Goal: Task Accomplishment & Management: Use online tool/utility

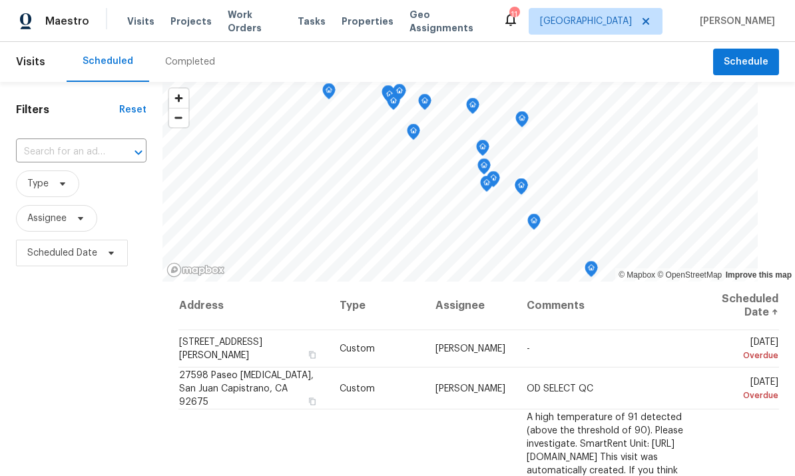
click at [266, 25] on span "Work Orders" at bounding box center [255, 21] width 54 height 27
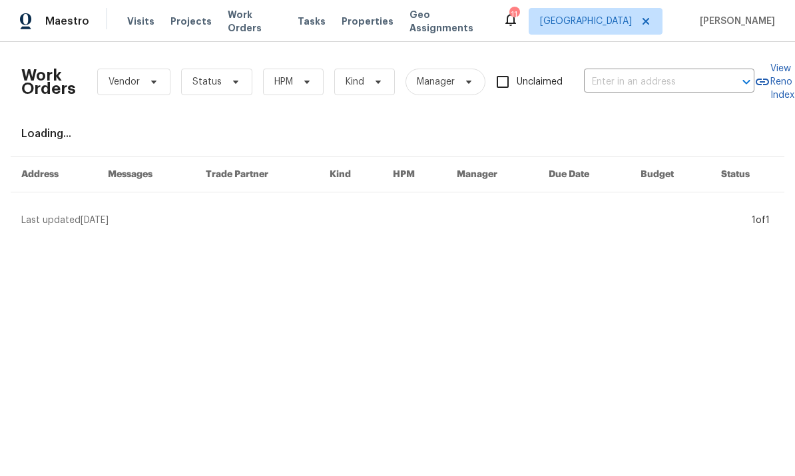
click at [656, 84] on input "text" at bounding box center [650, 82] width 133 height 21
type input "2897"
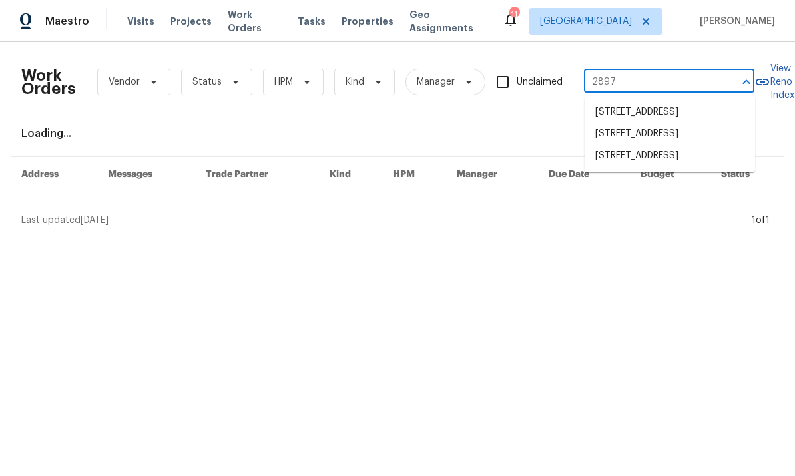
click at [672, 167] on li "[STREET_ADDRESS]" at bounding box center [669, 156] width 170 height 22
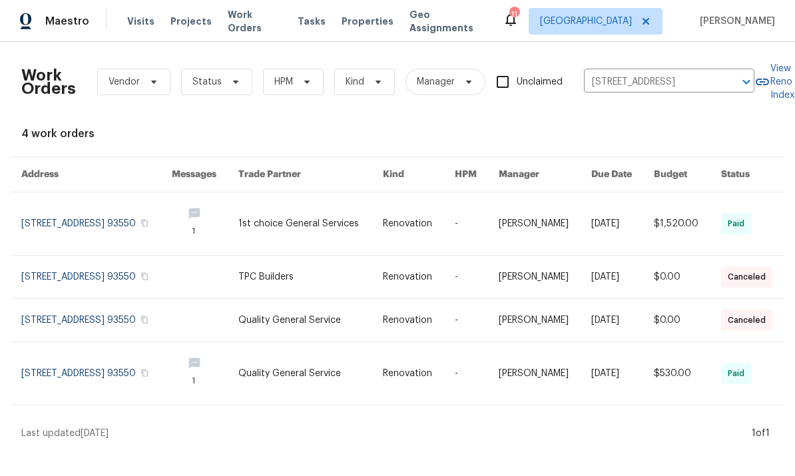
click at [103, 276] on link at bounding box center [96, 277] width 150 height 43
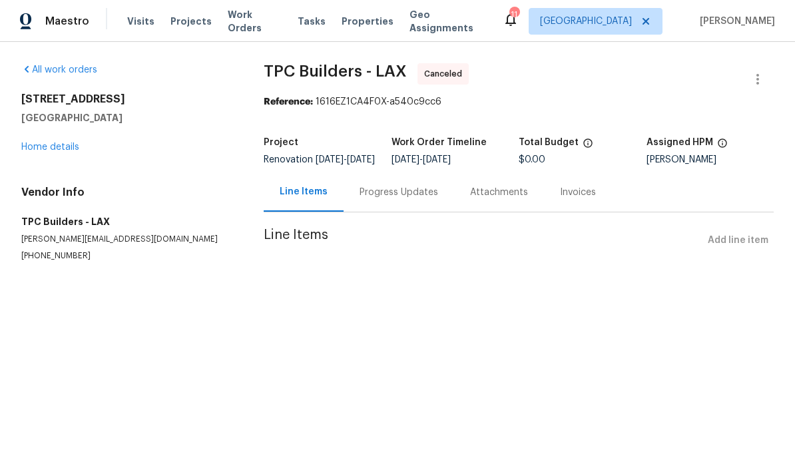
click at [43, 142] on link "Home details" at bounding box center [50, 146] width 58 height 9
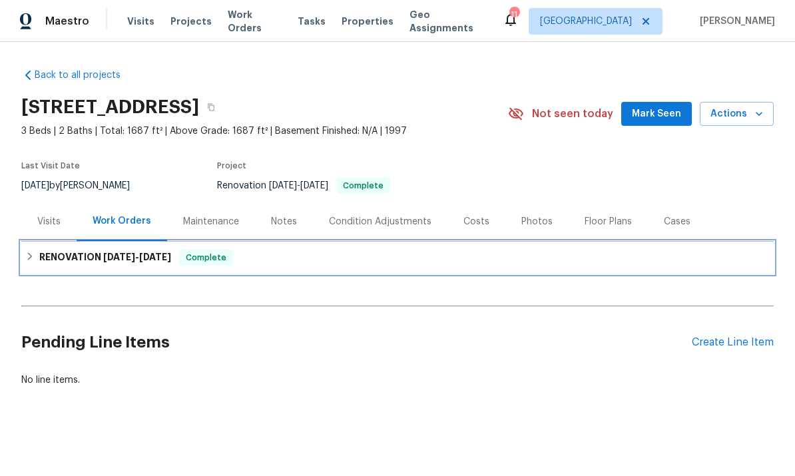
click at [36, 264] on div "RENOVATION [DATE] - [DATE] Complete" at bounding box center [397, 258] width 744 height 16
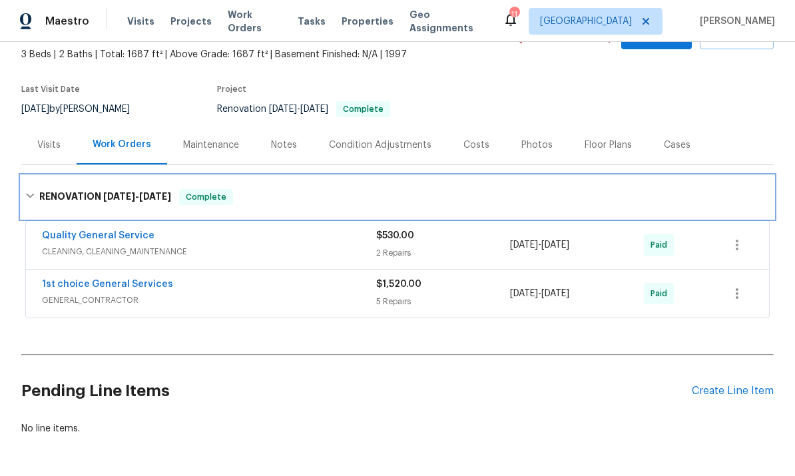
scroll to position [76, 0]
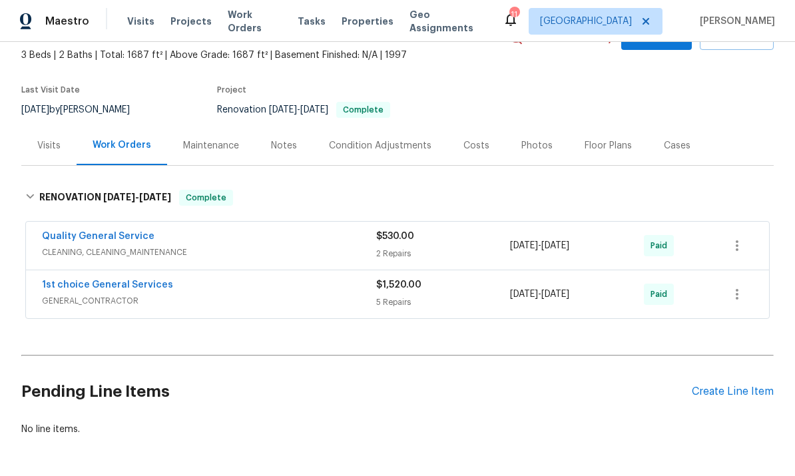
click at [736, 390] on div "Create Line Item" at bounding box center [733, 391] width 82 height 13
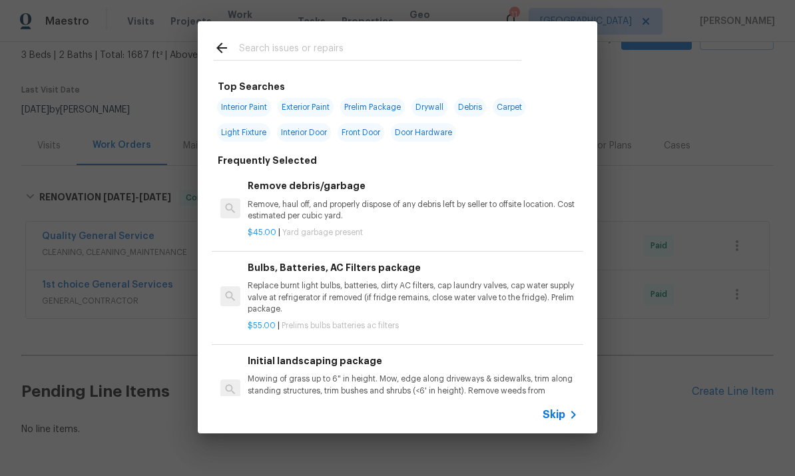
click at [447, 56] on input "text" at bounding box center [380, 50] width 282 height 20
type input "Egreg"
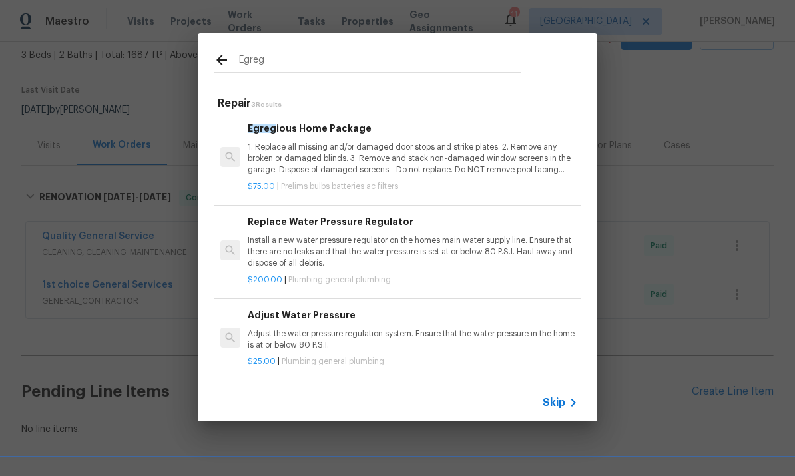
click at [511, 150] on p "1. Replace all missing and/or damaged door stops and strike plates. 2. Remove a…" at bounding box center [413, 159] width 330 height 34
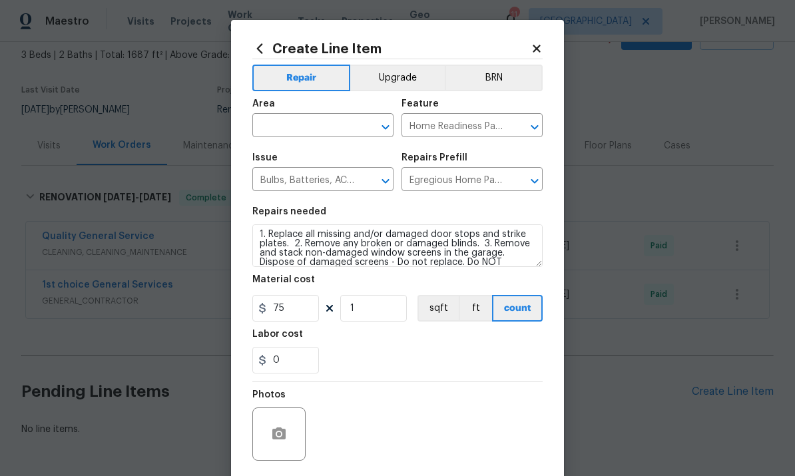
scroll to position [3, 0]
click at [270, 315] on input "75" at bounding box center [285, 308] width 67 height 27
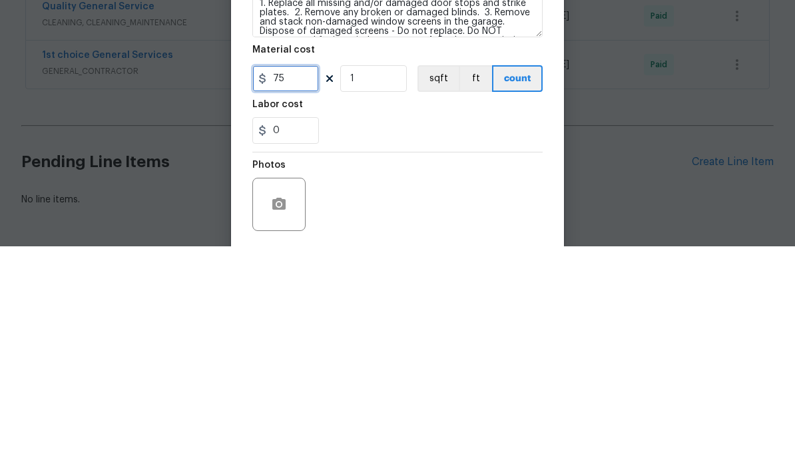
click at [295, 295] on input "75" at bounding box center [285, 308] width 67 height 27
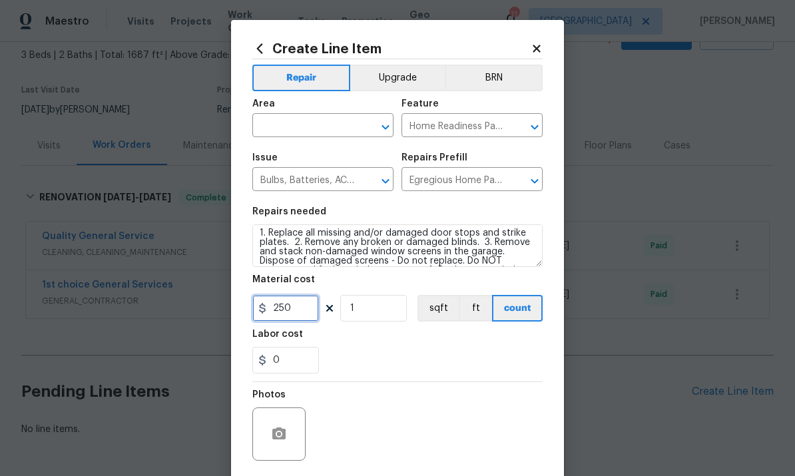
type input "250"
click at [313, 127] on input "text" at bounding box center [304, 126] width 104 height 21
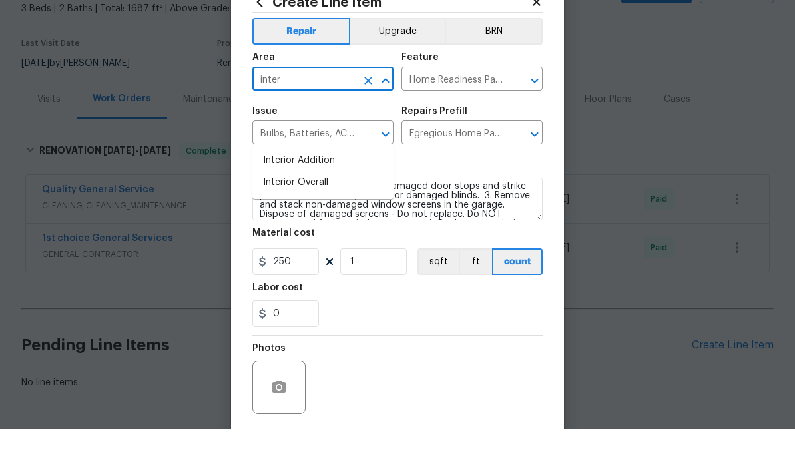
click at [337, 218] on li "Interior Overall" at bounding box center [322, 229] width 141 height 22
type input "Interior Overall"
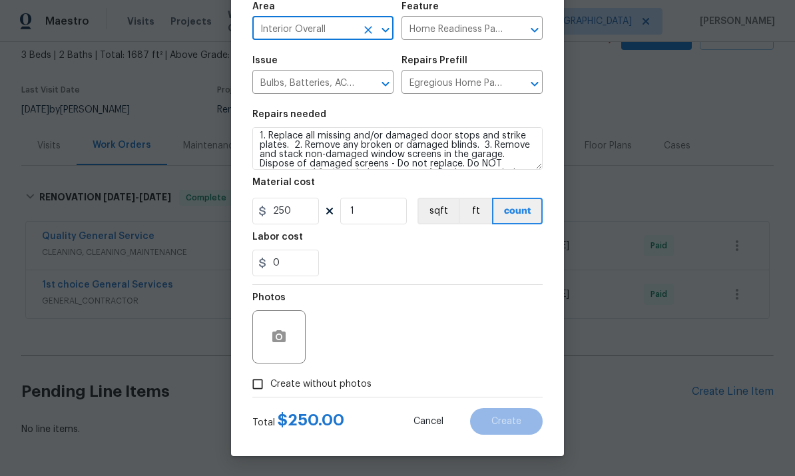
scroll to position [100, 0]
click at [285, 346] on button "button" at bounding box center [279, 337] width 32 height 32
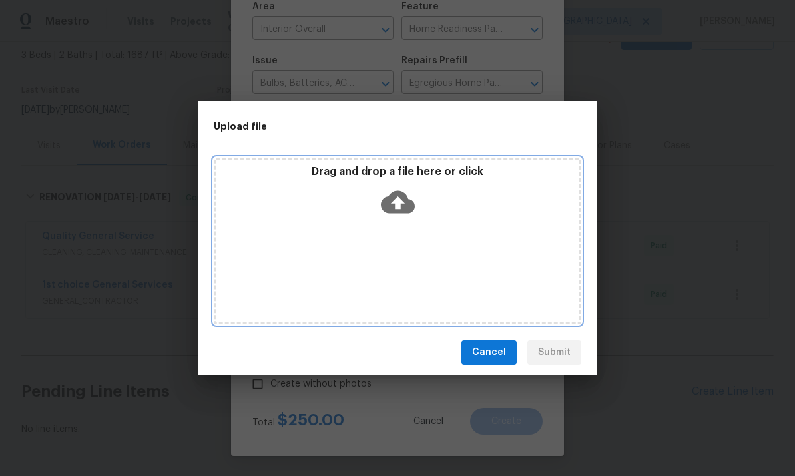
click at [409, 195] on icon at bounding box center [398, 202] width 34 height 34
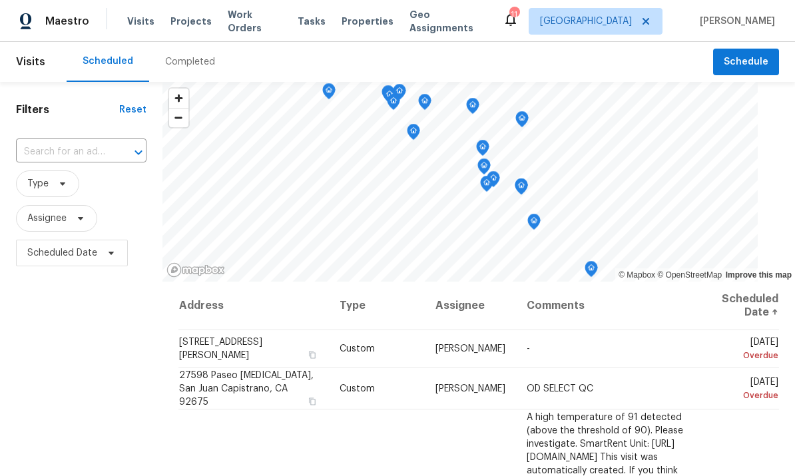
click at [66, 147] on input "text" at bounding box center [62, 152] width 93 height 21
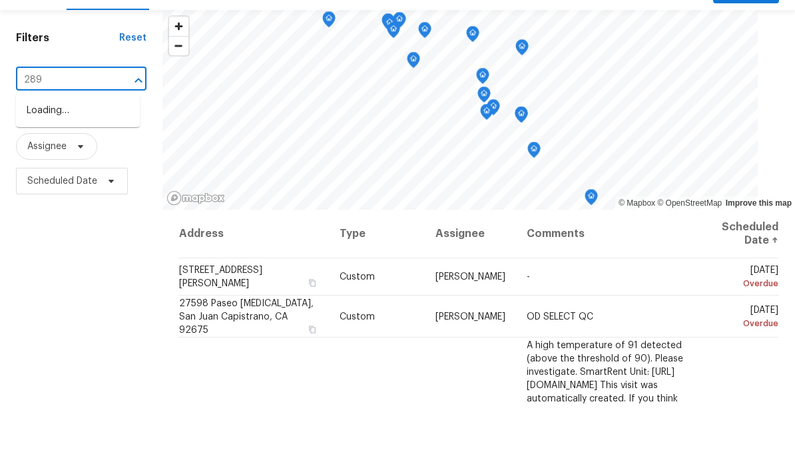
type input "2897"
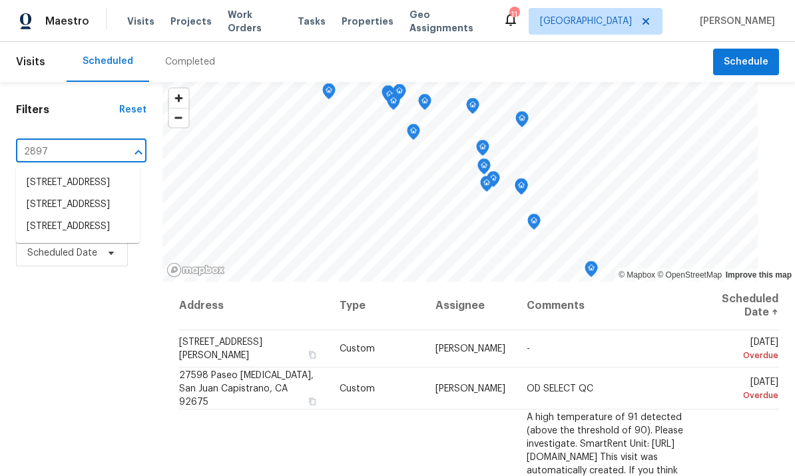
click at [64, 238] on li "[STREET_ADDRESS]" at bounding box center [78, 227] width 124 height 22
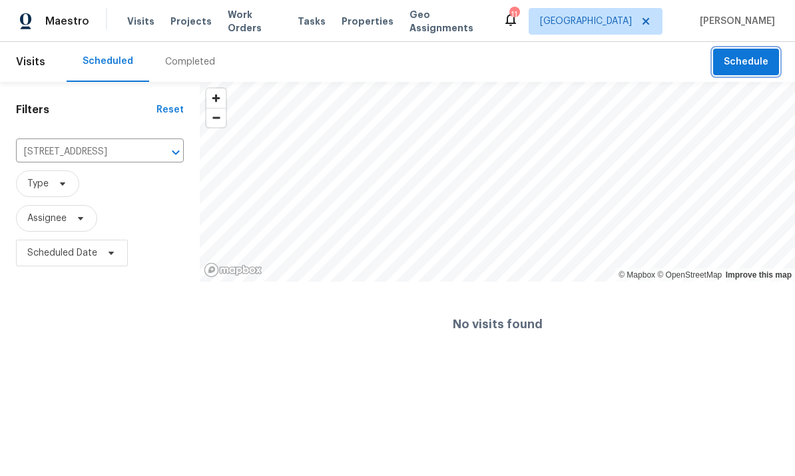
click at [746, 64] on span "Schedule" at bounding box center [746, 62] width 45 height 17
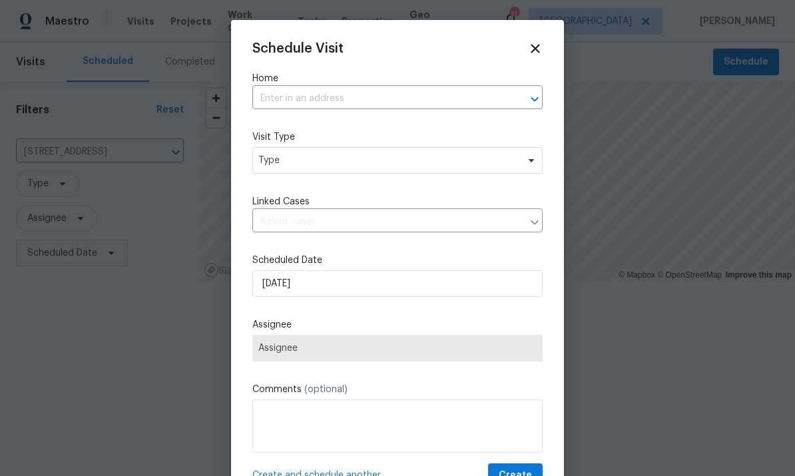
click at [400, 105] on input "text" at bounding box center [378, 99] width 253 height 21
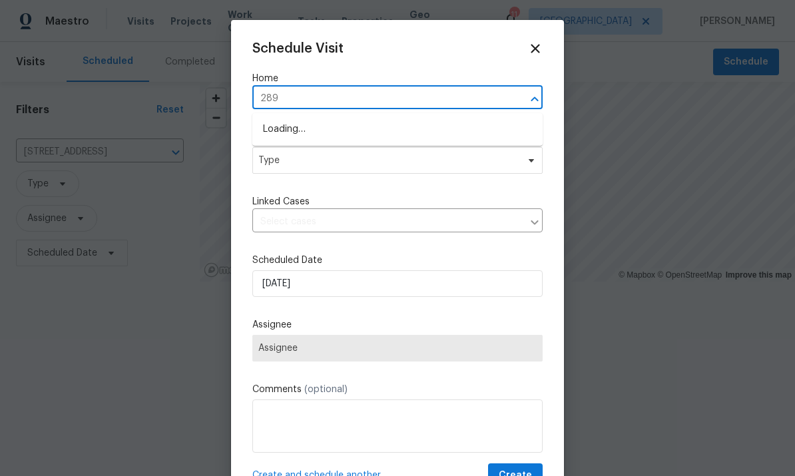
type input "2897"
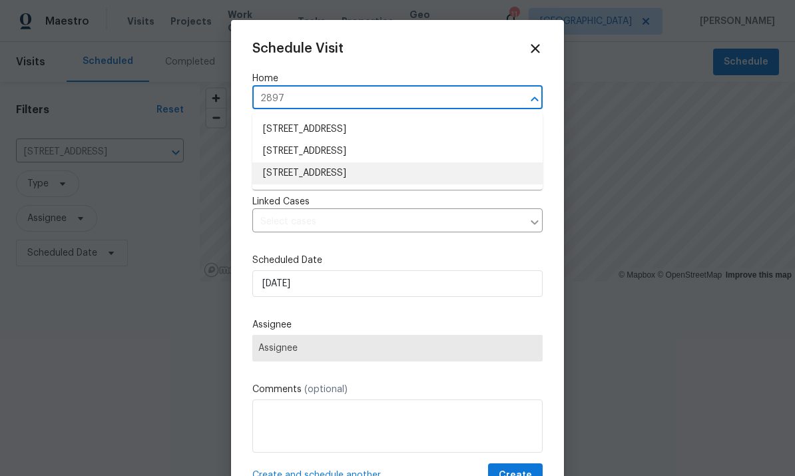
click at [376, 184] on li "[STREET_ADDRESS]" at bounding box center [397, 173] width 290 height 22
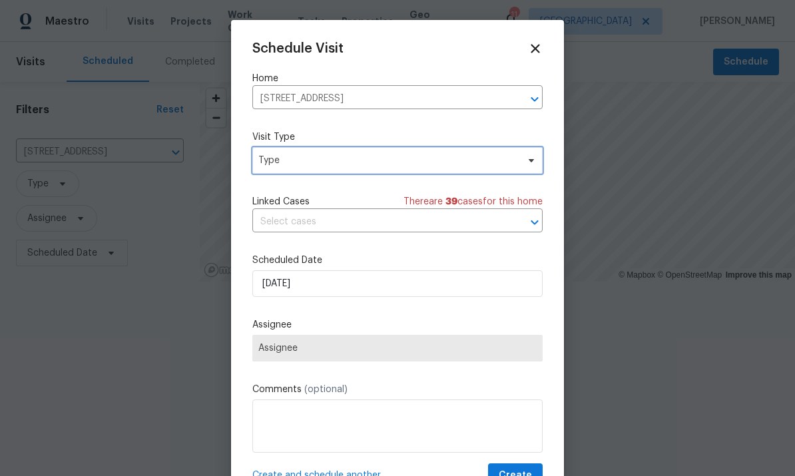
click at [397, 160] on span "Type" at bounding box center [387, 160] width 259 height 13
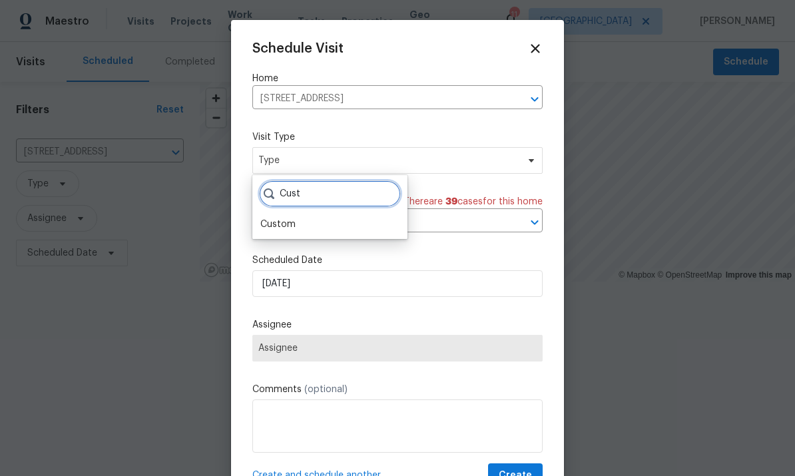
type input "Cust"
click at [292, 226] on div "Custom" at bounding box center [277, 224] width 35 height 13
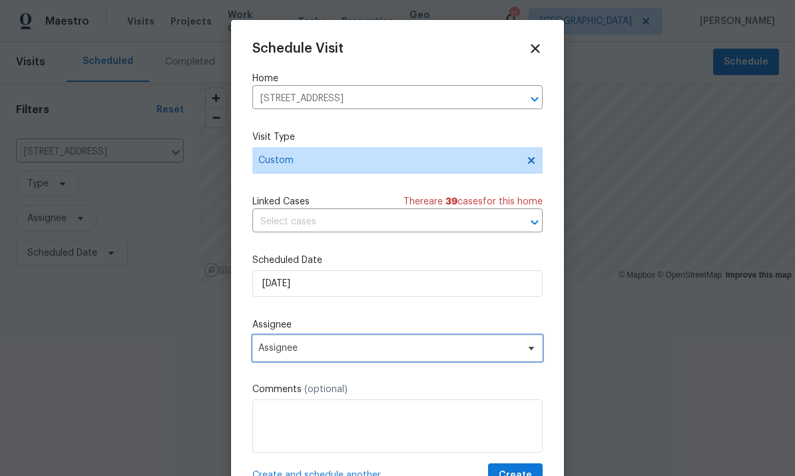
click at [340, 350] on span "Assignee" at bounding box center [388, 348] width 261 height 11
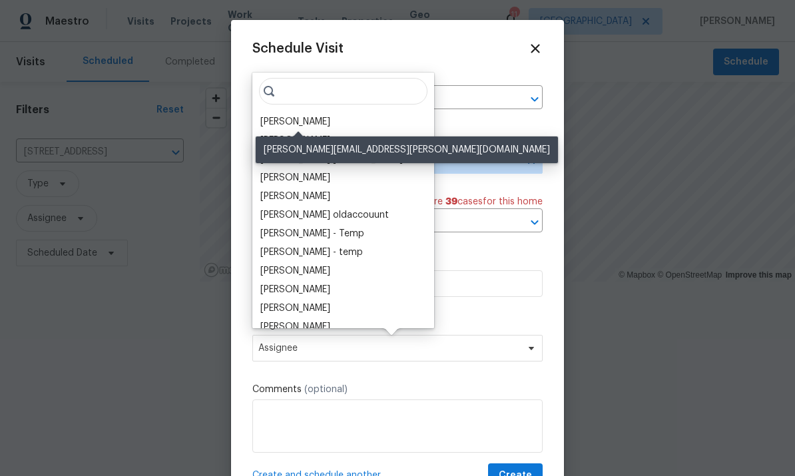
click at [313, 118] on div "[PERSON_NAME]" at bounding box center [295, 121] width 70 height 13
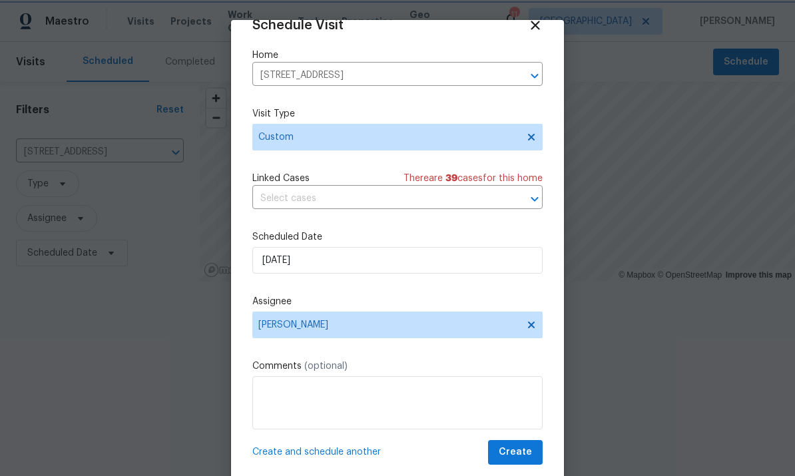
scroll to position [26, 0]
click at [511, 452] on span "Create" at bounding box center [515, 452] width 33 height 17
